Goal: Go to known website: Go to known website

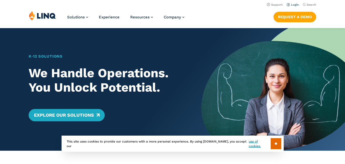
click at [297, 5] on link "Login" at bounding box center [293, 4] width 12 height 3
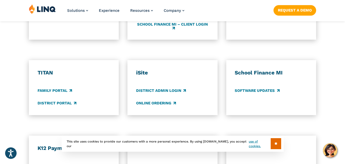
scroll to position [368, 0]
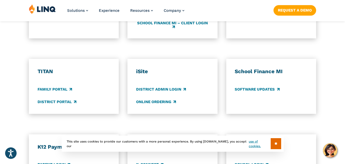
drag, startPoint x: 347, startPoint y: 20, endPoint x: 348, endPoint y: 88, distance: 68.3
click at [345, 88] on html "Press Alt+1 for screen-reader mode, Alt+0 to cancel Accessibility Screen-Reader…" at bounding box center [172, 48] width 345 height 832
click at [63, 101] on link "District Portal" at bounding box center [57, 102] width 39 height 6
